Goal: Complete application form: Complete application form

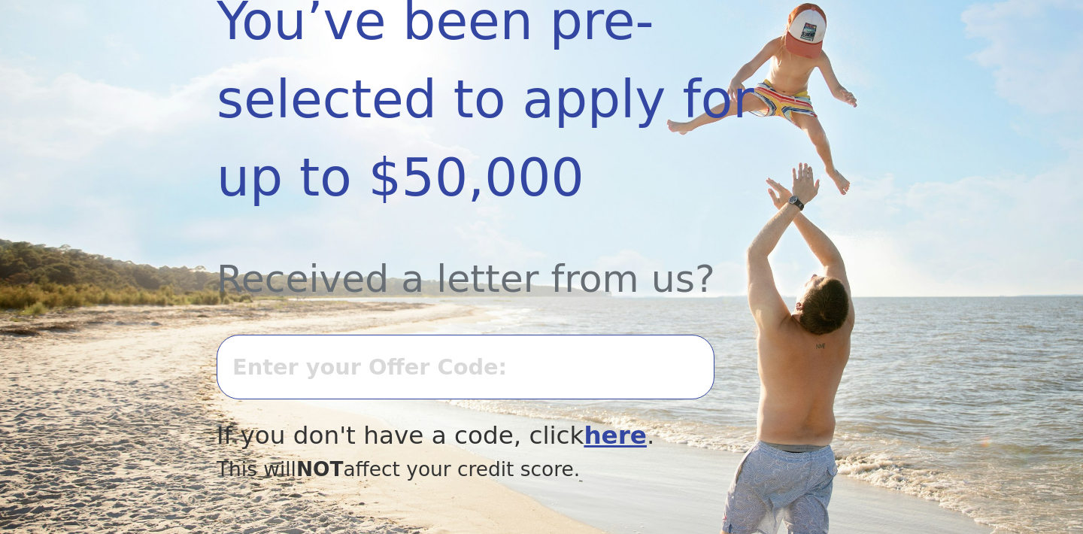
scroll to position [342, 0]
click at [299, 372] on input "text" at bounding box center [466, 367] width 498 height 65
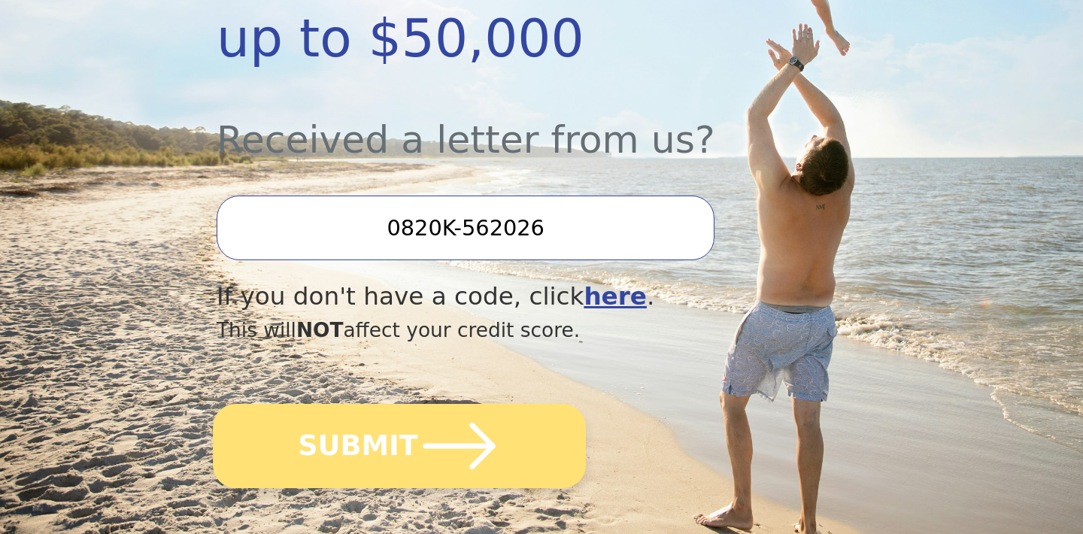
scroll to position [486, 0]
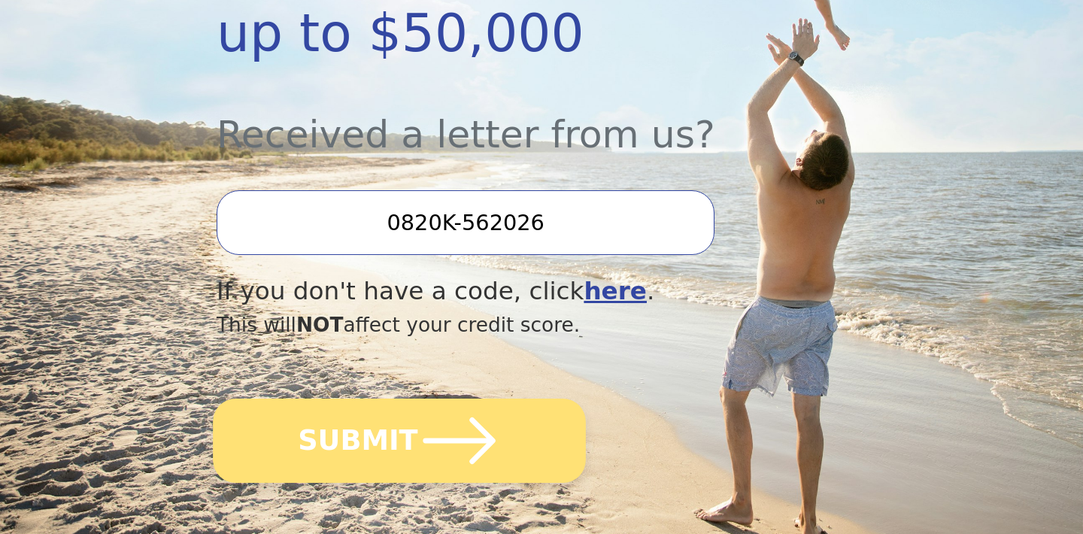
type input "0820K-562026"
click at [337, 454] on button "SUBMIT" at bounding box center [399, 441] width 373 height 84
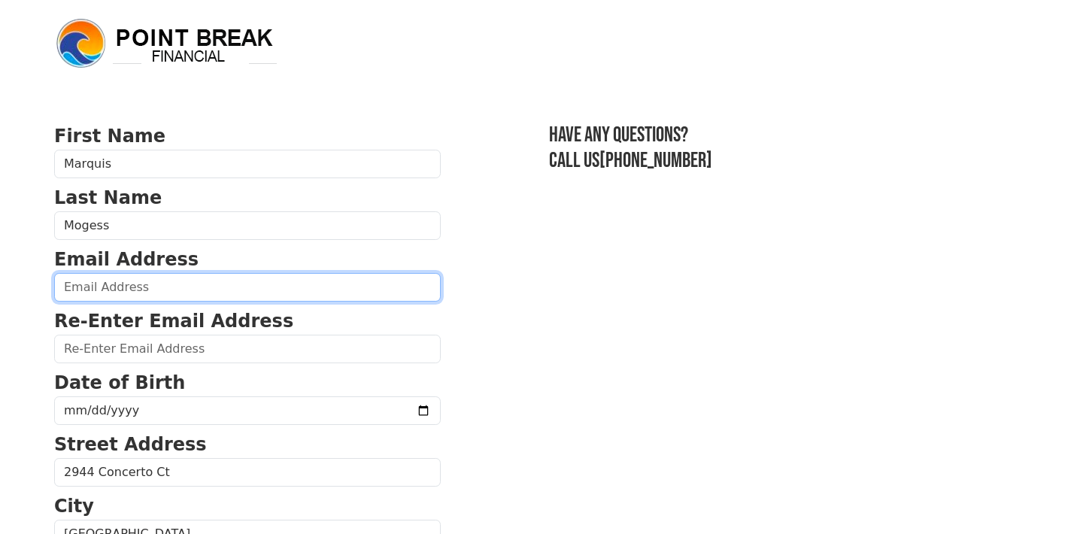
type input "[EMAIL_ADDRESS][DOMAIN_NAME]"
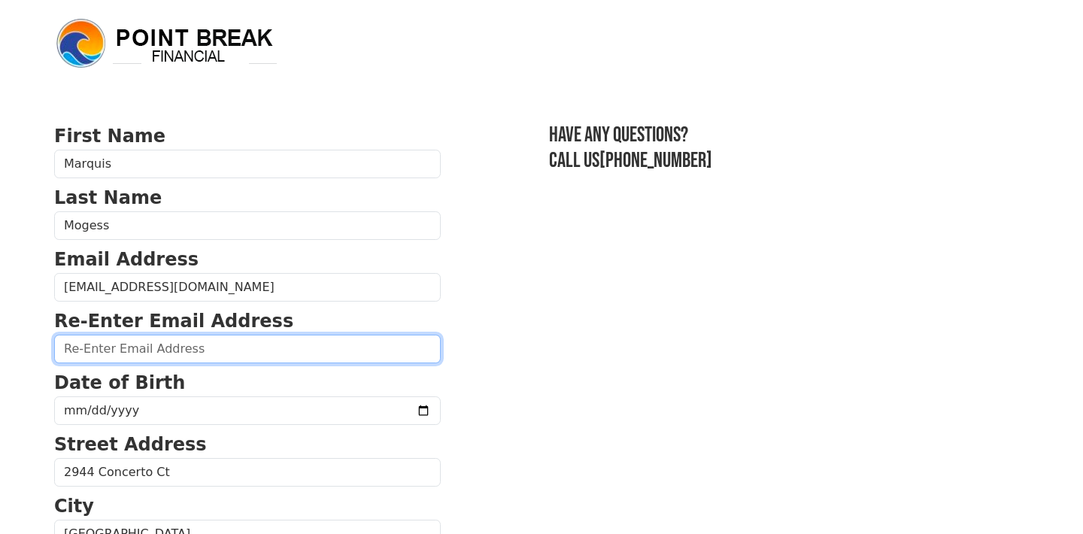
type input "[EMAIL_ADDRESS][DOMAIN_NAME]"
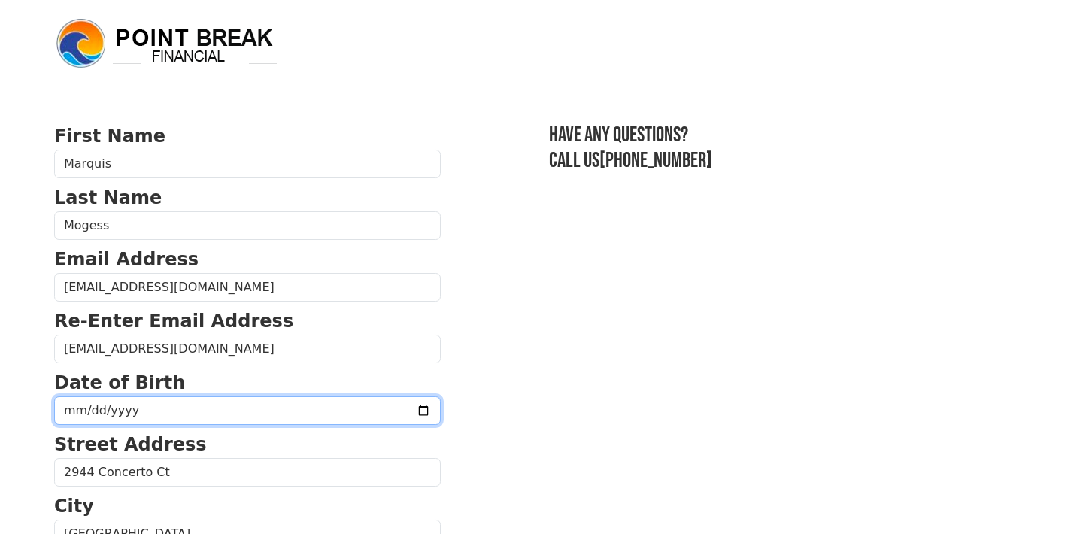
click at [192, 415] on input "date" at bounding box center [247, 411] width 387 height 29
click at [133, 415] on input "[DATE]" at bounding box center [247, 411] width 387 height 29
click at [117, 410] on input "[DATE]" at bounding box center [247, 411] width 387 height 29
type input "[DATE]"
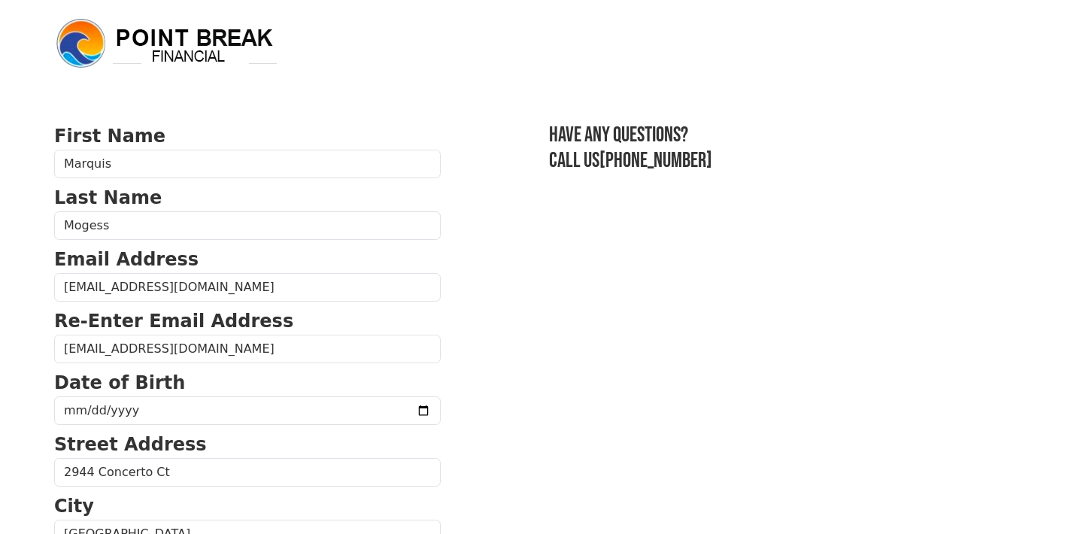
click at [42, 387] on body "First Name [PERSON_NAME] Last Name Mogess Email Address [EMAIL_ADDRESS][DOMAIN_…" at bounding box center [541, 267] width 1083 height 534
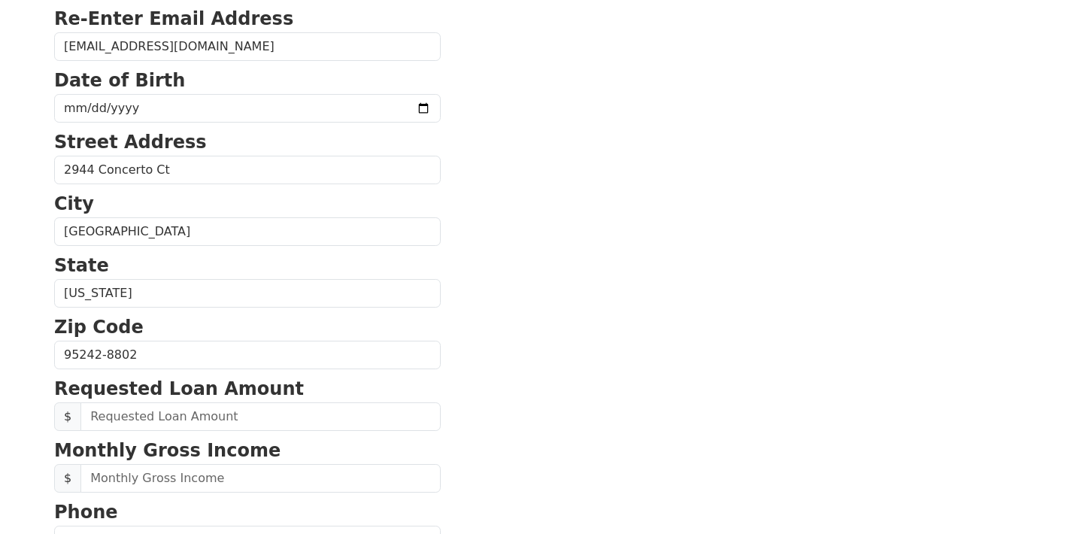
scroll to position [310, 0]
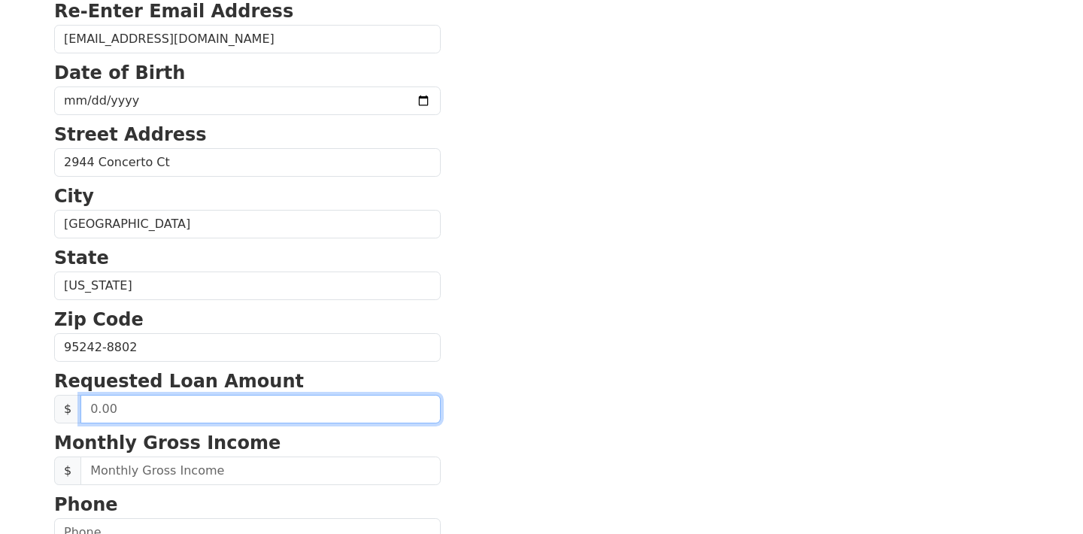
click at [112, 406] on input "text" at bounding box center [261, 409] width 360 height 29
type input "31,000.00"
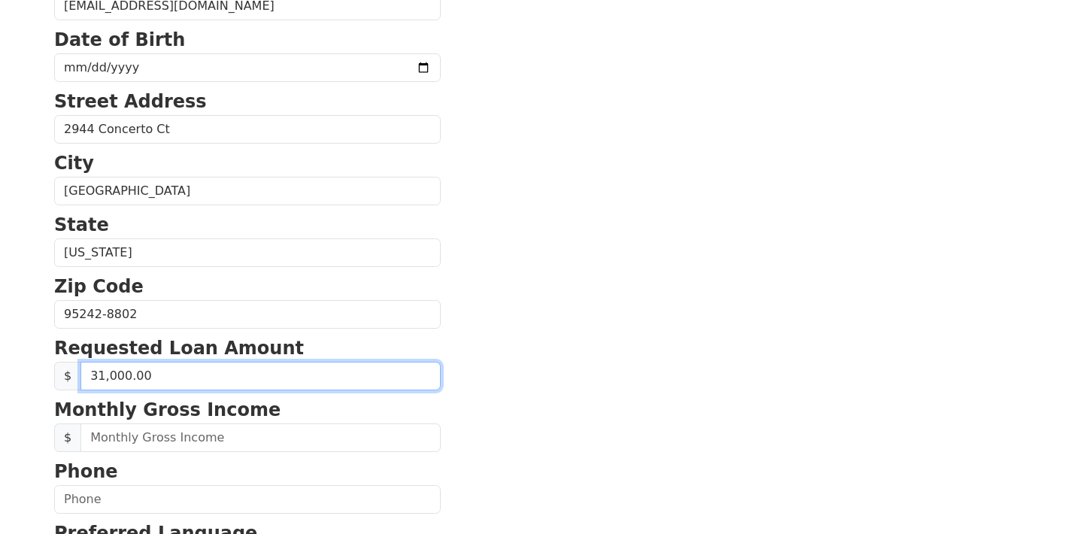
scroll to position [364, 0]
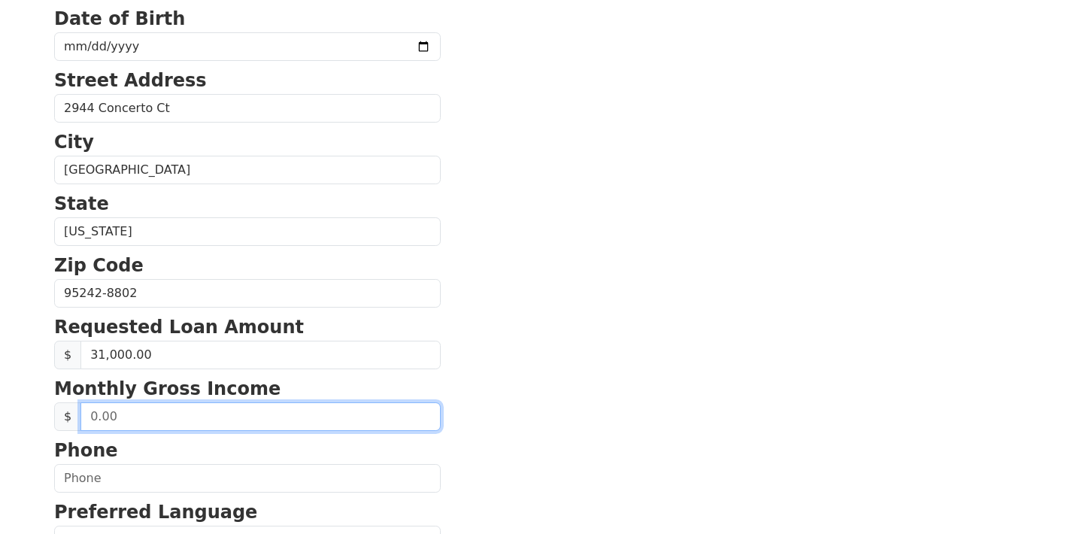
click at [102, 416] on input "text" at bounding box center [261, 417] width 360 height 29
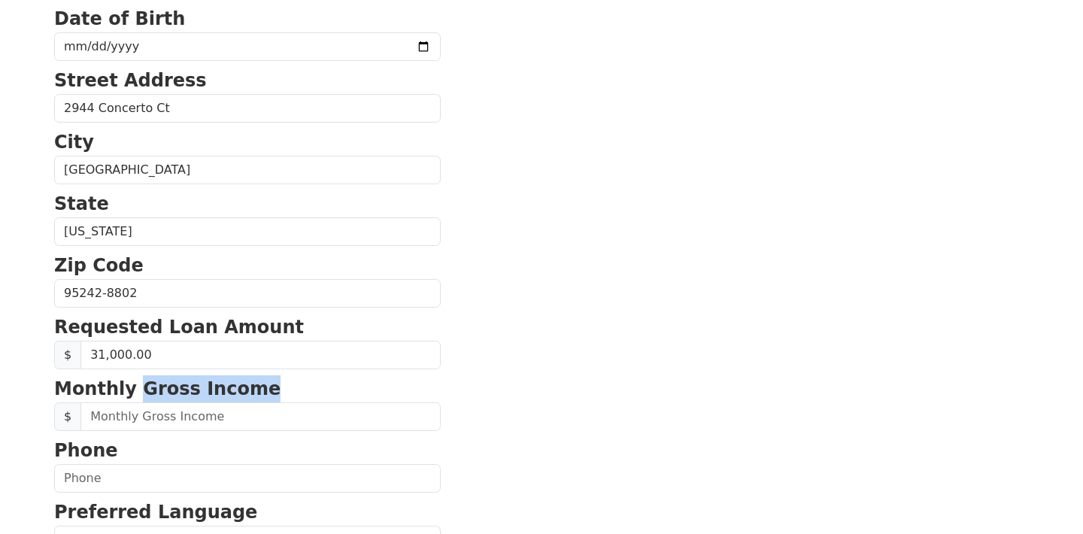
drag, startPoint x: 129, startPoint y: 391, endPoint x: 247, endPoint y: 390, distance: 117.4
click at [247, 390] on p "Monthly Gross Income" at bounding box center [247, 388] width 387 height 27
copy p "Gross Income"
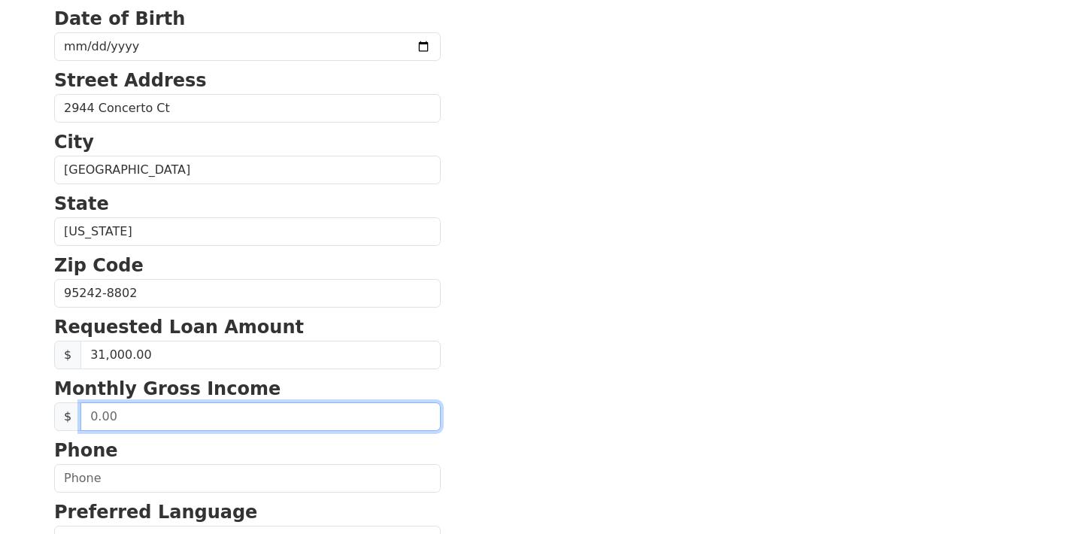
click at [177, 424] on input "text" at bounding box center [261, 417] width 360 height 29
type input "6,200.00"
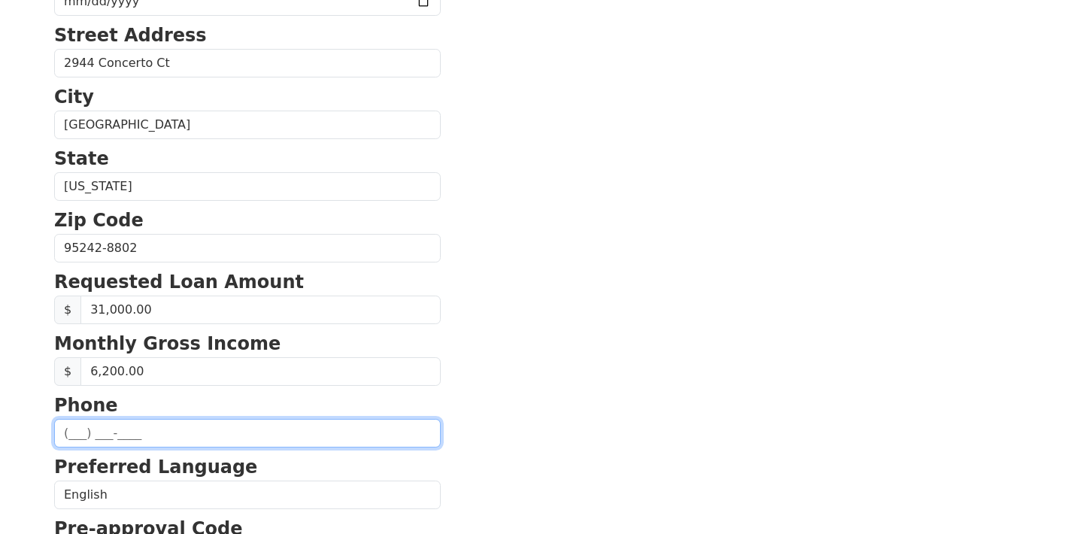
scroll to position [418, 0]
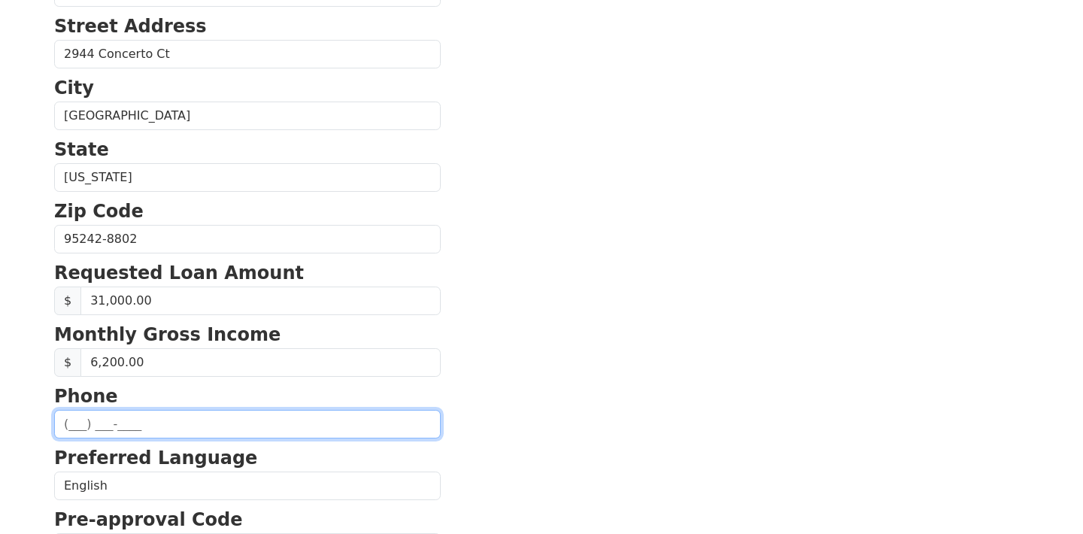
click at [384, 427] on input "text" at bounding box center [247, 424] width 387 height 29
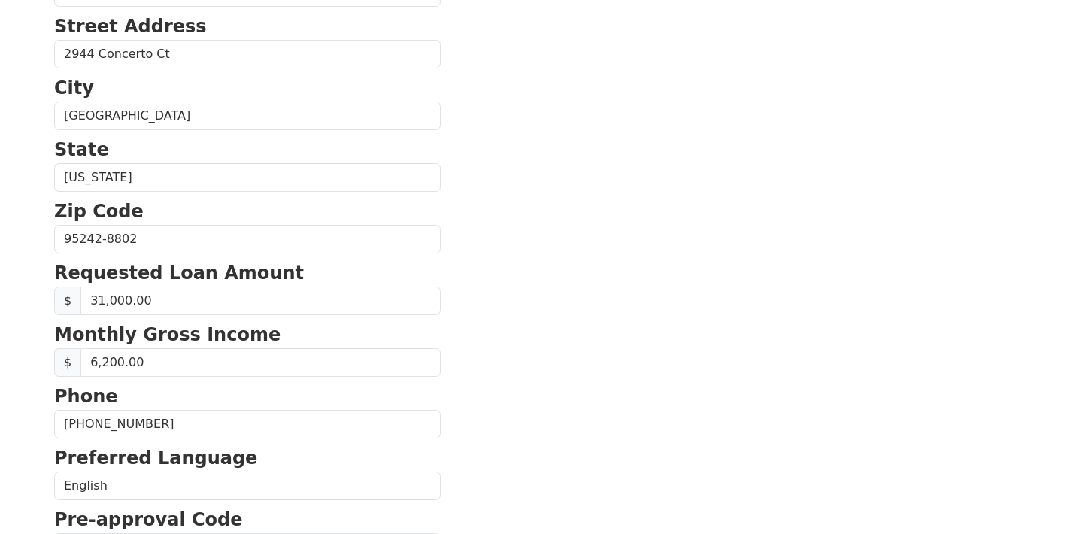
click at [389, 421] on input "[PHONE_NUMBER]" at bounding box center [247, 424] width 387 height 29
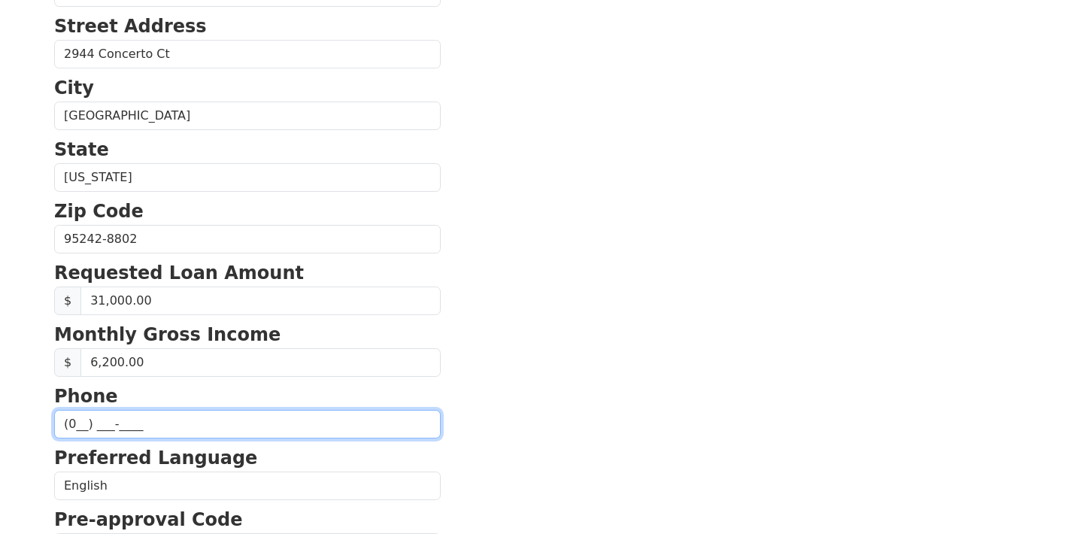
type input "[PHONE_NUMBER]"
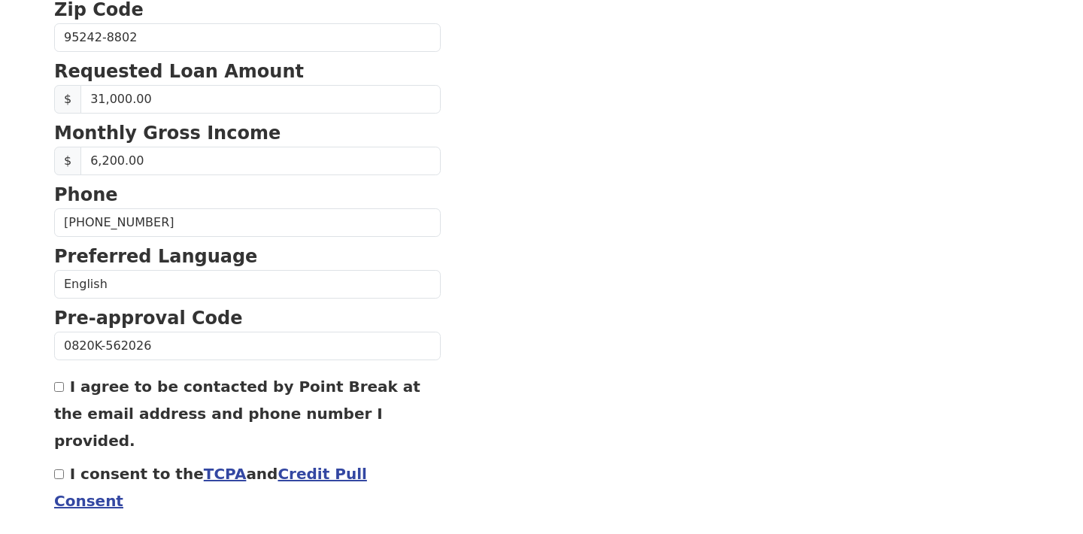
scroll to position [626, 0]
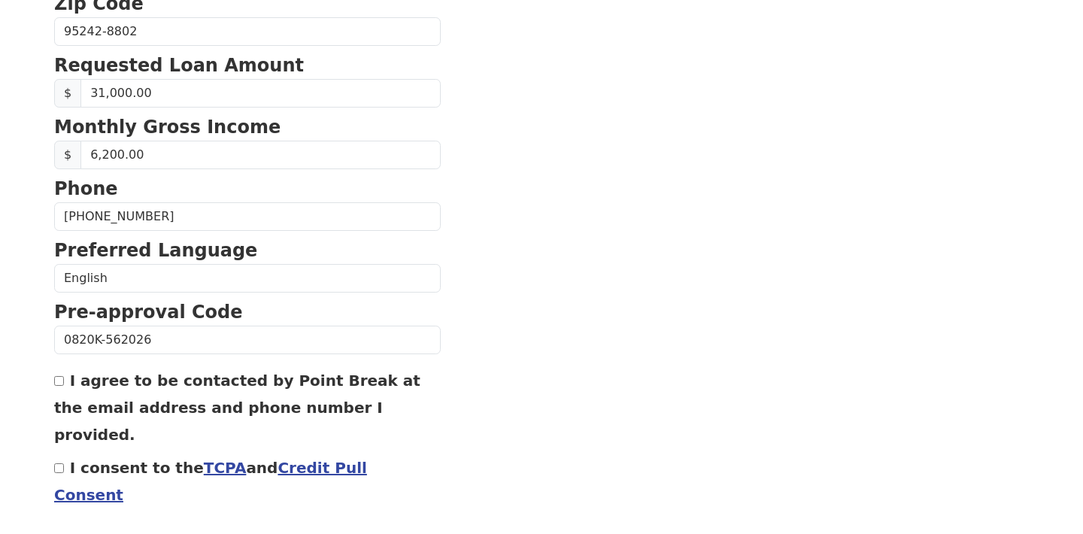
click at [63, 454] on div "I consent to the TCPA and Credit Pull Consent" at bounding box center [247, 481] width 387 height 54
click at [61, 463] on input "I consent to the TCPA and Credit Pull Consent" at bounding box center [59, 468] width 10 height 10
checkbox input "true"
click at [62, 381] on input "I agree to be contacted by Point Break at the email address and phone number I …" at bounding box center [59, 381] width 10 height 10
checkbox input "true"
